Goal: Ask a question

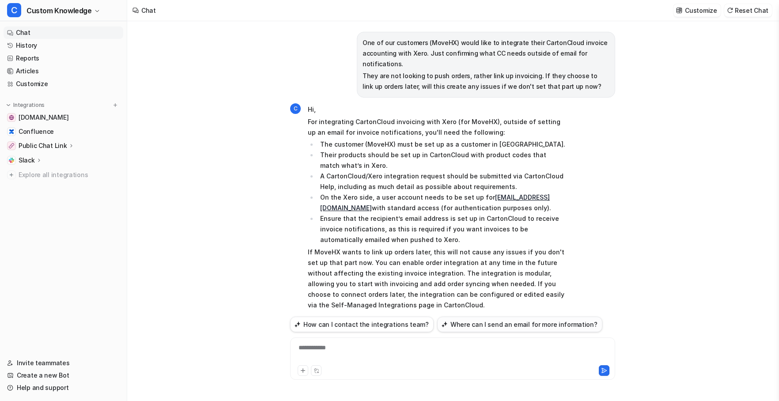
scroll to position [316, 0]
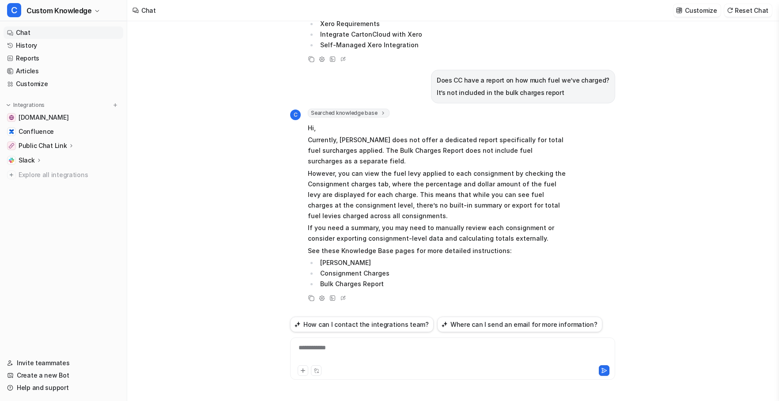
click at [362, 350] on div "**********" at bounding box center [452, 353] width 321 height 20
paste div
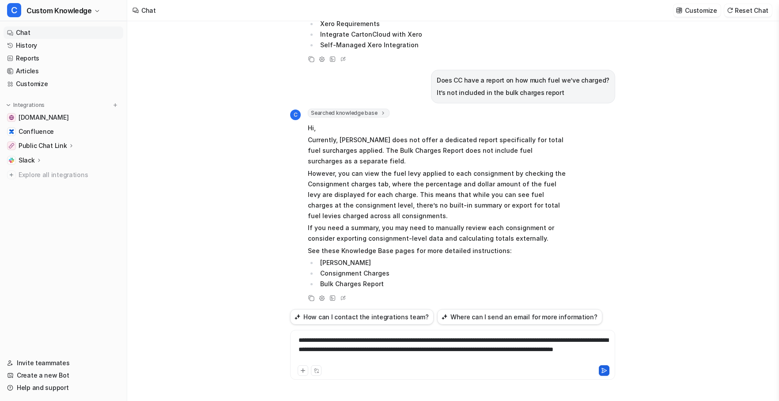
click at [604, 370] on icon at bounding box center [604, 371] width 6 height 6
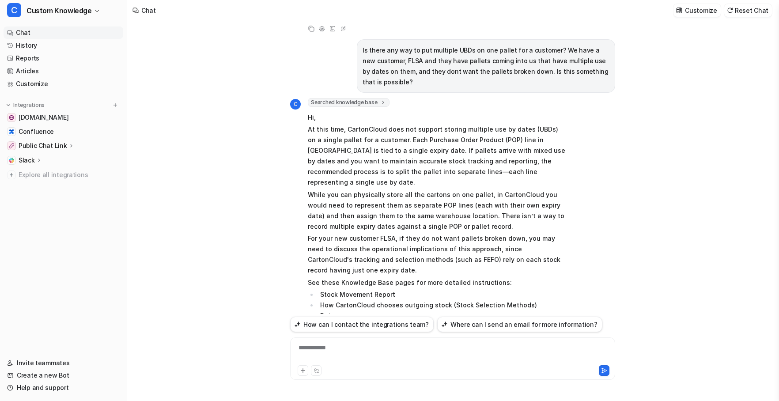
scroll to position [596, 0]
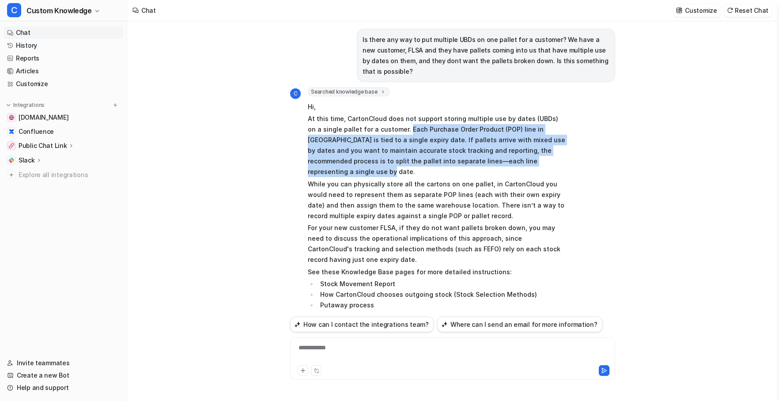
drag, startPoint x: 527, startPoint y: 150, endPoint x: 405, endPoint y: 119, distance: 126.1
click at [391, 119] on p "At this time, CartonCloud does not support storing multiple use by dates (UBDs)…" at bounding box center [437, 146] width 258 height 64
copy p "Each Purchase Order Product (POP) line in [GEOGRAPHIC_DATA] is tied to a single…"
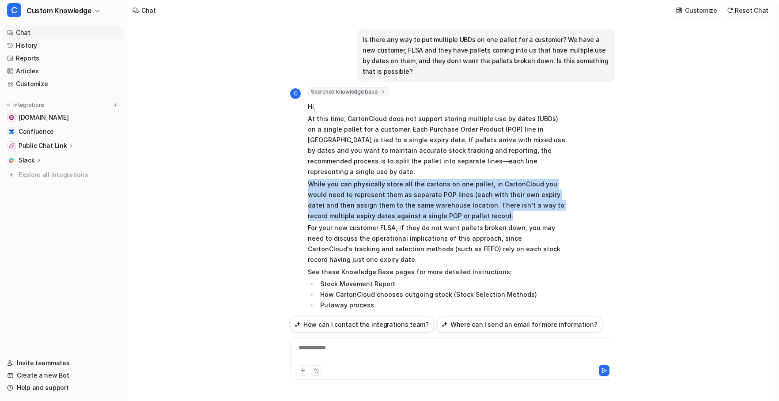
drag, startPoint x: 466, startPoint y: 193, endPoint x: 310, endPoint y: 163, distance: 158.9
click at [310, 179] on p "While you can physically store all the cartons on one pallet, in CartonCloud yo…" at bounding box center [437, 200] width 258 height 42
copy p "While you can physically store all the cartons on one pallet, in CartonCloud yo…"
